Goal: Download file/media

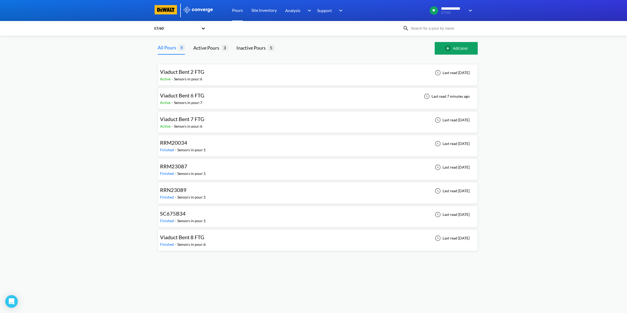
click at [207, 76] on div "Viaduct Bent 2 FTG Active - Sensors in pour: 6 Last read [DATE]" at bounding box center [317, 74] width 315 height 17
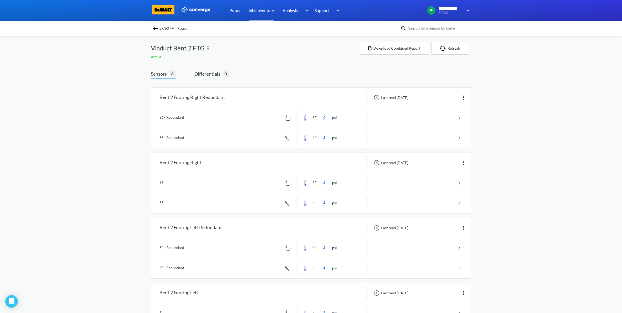
click at [270, 7] on link "Site Inventory" at bounding box center [261, 10] width 25 height 21
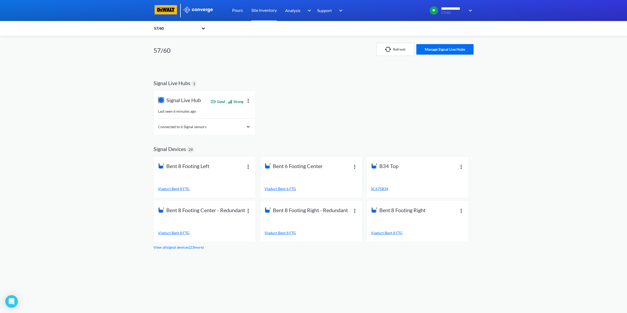
click at [179, 122] on div "Connected to 6 Signal sensors" at bounding box center [204, 123] width 93 height 10
click at [208, 125] on div "Connected to 6 Signal sensors" at bounding box center [204, 127] width 93 height 6
click at [242, 11] on link "Pours" at bounding box center [237, 10] width 11 height 21
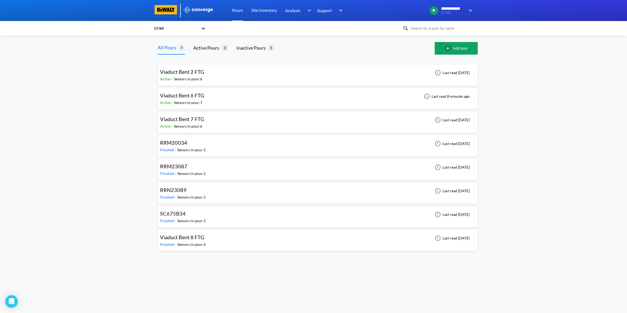
click at [229, 80] on div "Viaduct Bent 2 FTG Active - Sensors in pour: 6 Last read [DATE]" at bounding box center [317, 74] width 315 height 17
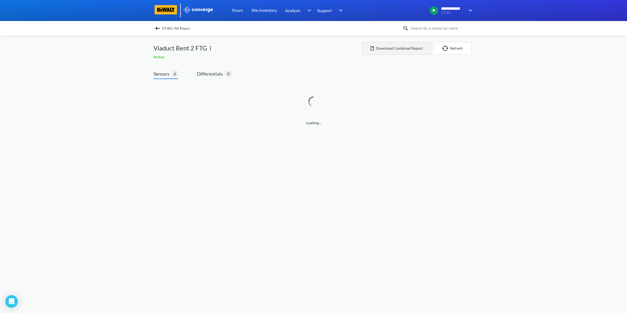
click at [405, 51] on button "Download Combined Report" at bounding box center [396, 48] width 69 height 13
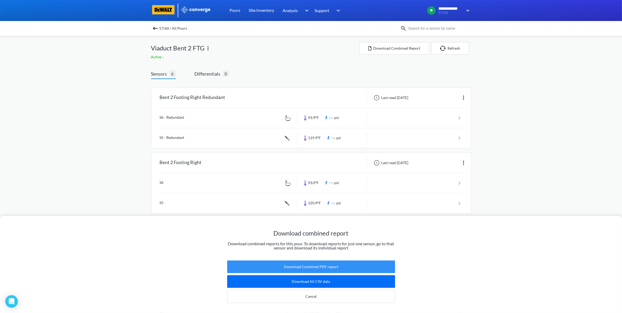
click at [305, 261] on button "Download Combined PDF report" at bounding box center [311, 266] width 168 height 13
click at [184, 37] on div "Download combined report Download combined reports for this pour. To download r…" at bounding box center [311, 156] width 622 height 313
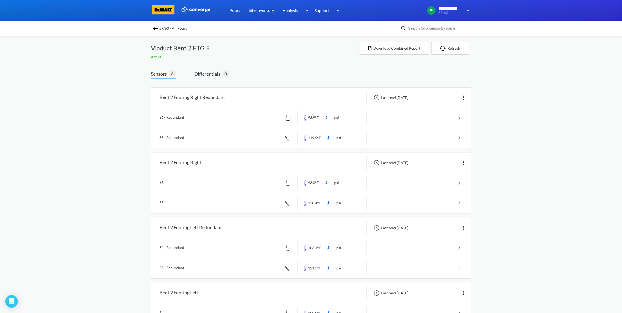
click at [158, 26] on img at bounding box center [155, 28] width 6 height 6
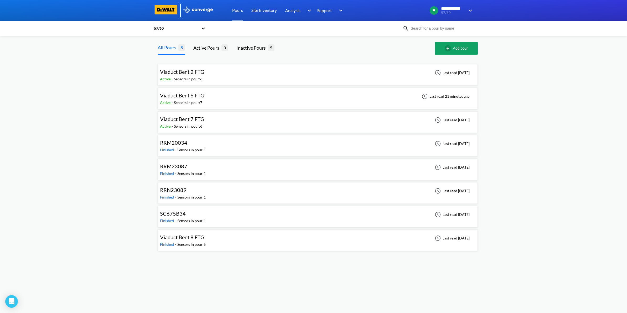
click at [207, 96] on div "Viaduct Bent 6 FTG Active - Sensors in pour: 7 Last read 21 minutes ago" at bounding box center [317, 98] width 315 height 17
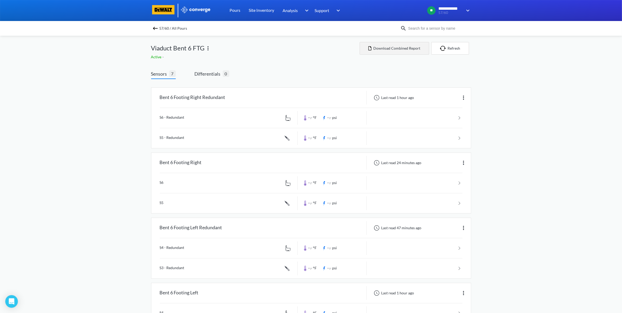
click at [412, 48] on button "Download Combined Report" at bounding box center [393, 48] width 69 height 13
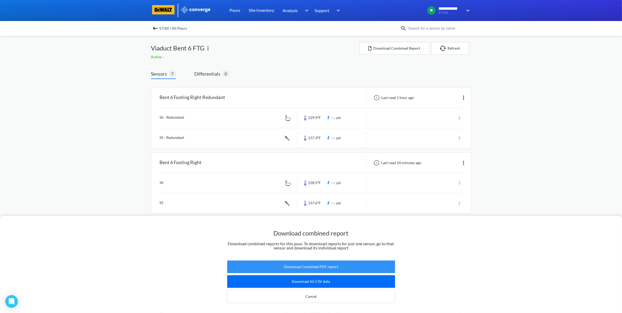
click at [323, 263] on button "Download Combined PDF report" at bounding box center [311, 266] width 168 height 13
click at [550, 178] on div "Download combined report Download combined reports for this pour. To download r…" at bounding box center [311, 156] width 622 height 313
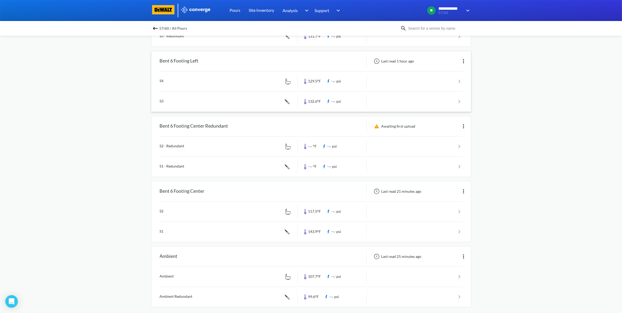
scroll to position [238, 0]
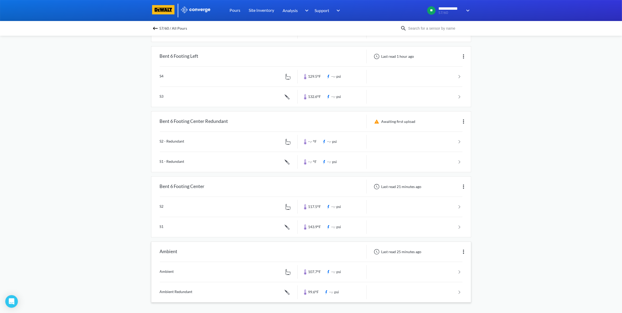
click at [461, 269] on link at bounding box center [311, 272] width 303 height 20
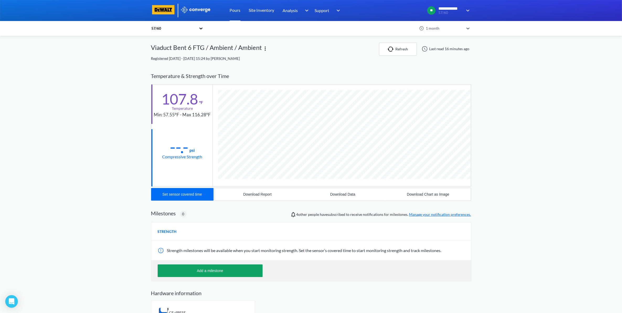
scroll to position [282, 320]
click at [547, 110] on div "**********" at bounding box center [311, 164] width 622 height 329
click at [351, 195] on div "Download Data" at bounding box center [342, 194] width 25 height 4
click at [572, 104] on div "**********" at bounding box center [311, 164] width 622 height 329
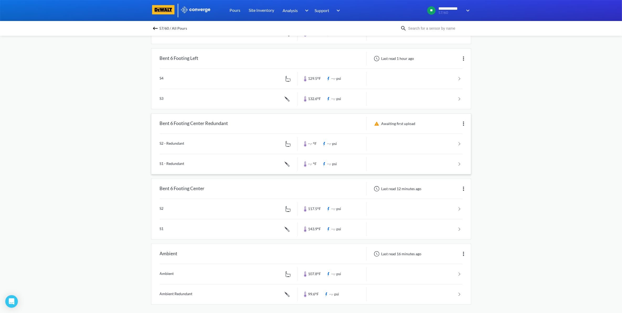
scroll to position [238, 0]
click at [459, 224] on link at bounding box center [311, 227] width 303 height 20
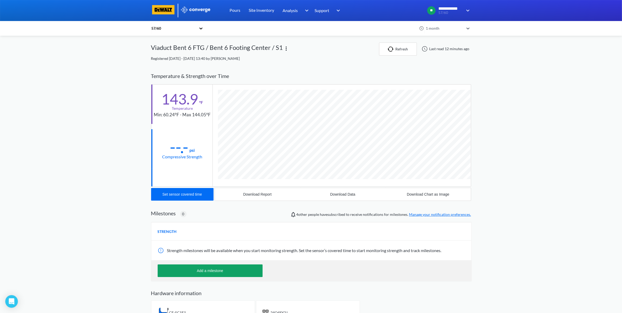
scroll to position [292, 320]
click at [340, 197] on button "Download Data" at bounding box center [342, 194] width 85 height 13
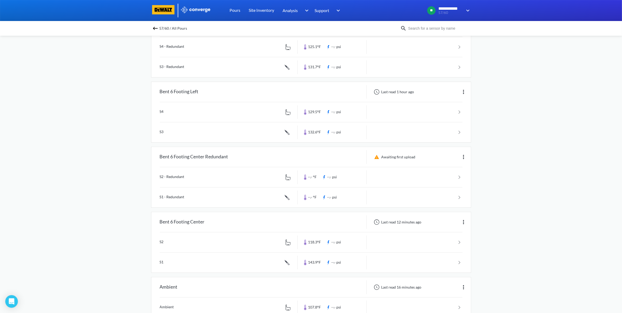
scroll to position [229, 0]
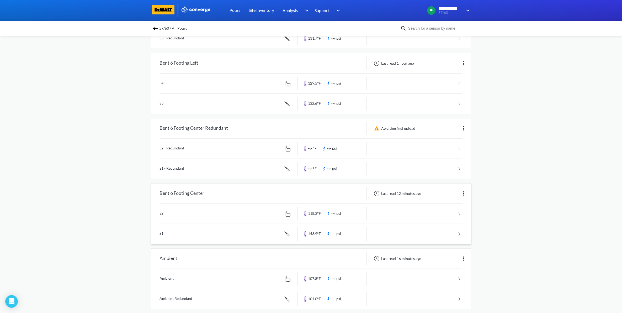
click at [428, 218] on link at bounding box center [311, 213] width 303 height 20
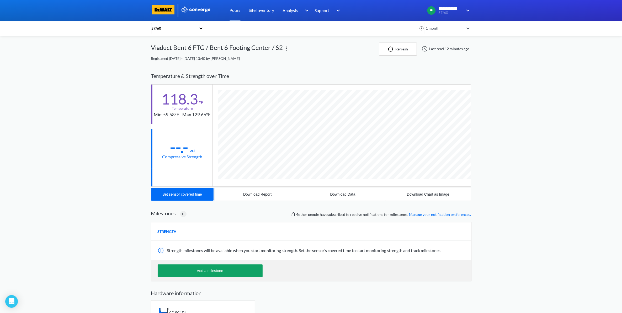
scroll to position [282, 320]
click at [334, 194] on div "Download Data" at bounding box center [342, 194] width 25 height 4
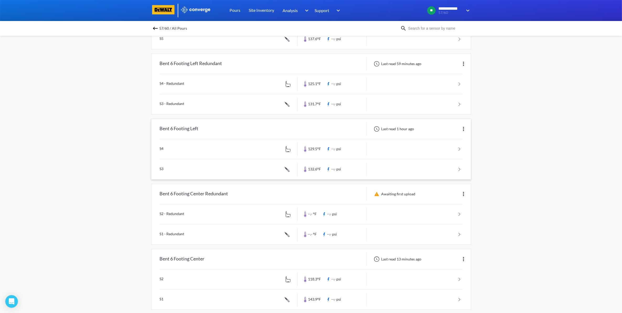
scroll to position [197, 0]
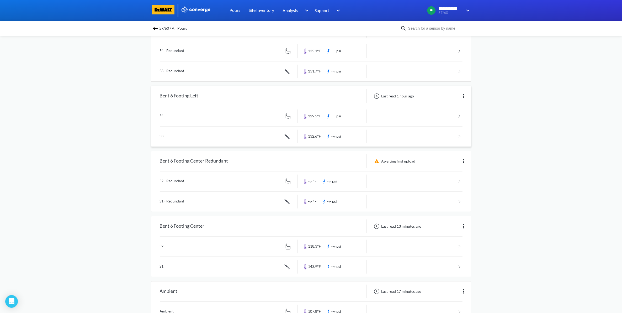
click at [394, 133] on link at bounding box center [311, 136] width 303 height 20
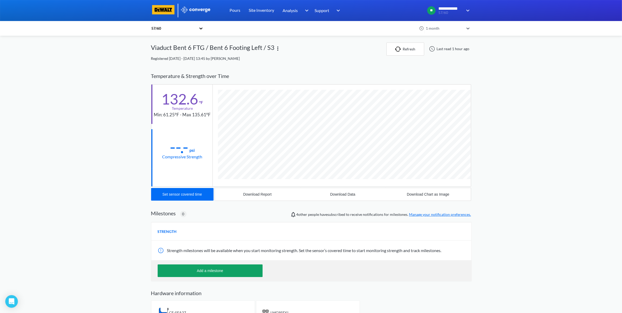
scroll to position [292, 320]
click at [342, 196] on div "Download Data" at bounding box center [342, 194] width 25 height 4
click at [563, 192] on div "**********" at bounding box center [311, 169] width 622 height 338
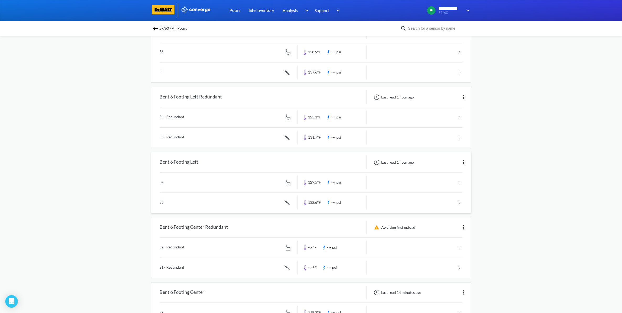
scroll to position [131, 0]
click at [409, 185] on link at bounding box center [311, 182] width 303 height 20
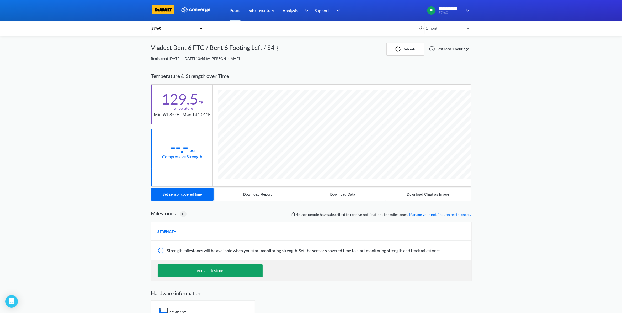
scroll to position [282, 320]
click at [334, 195] on div "Download Data" at bounding box center [342, 194] width 25 height 4
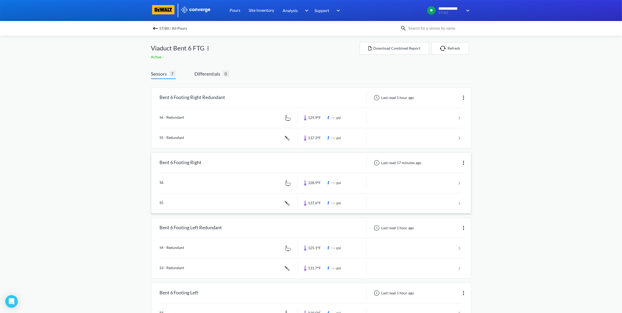
click at [445, 207] on link at bounding box center [311, 203] width 303 height 20
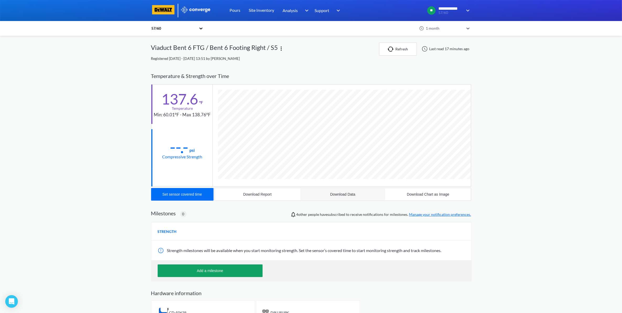
scroll to position [292, 320]
click at [341, 191] on button "Download Data" at bounding box center [342, 194] width 85 height 13
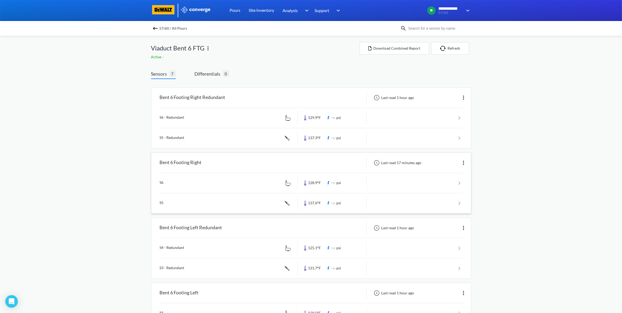
click at [412, 176] on link at bounding box center [311, 183] width 303 height 20
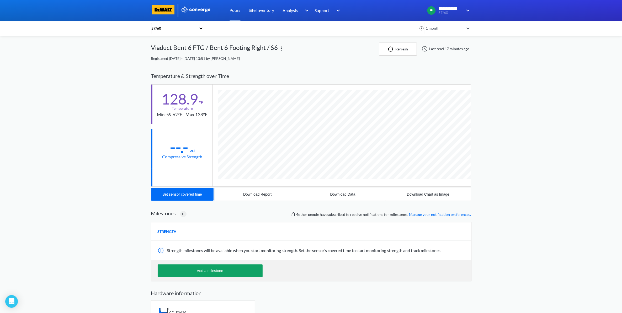
scroll to position [282, 320]
click at [353, 192] on button "Download Data" at bounding box center [342, 194] width 85 height 13
